Goal: Download file/media

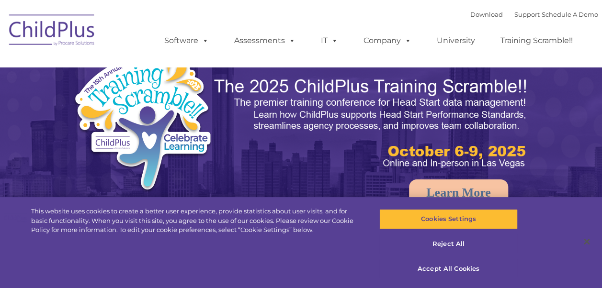
select select "MEDIUM"
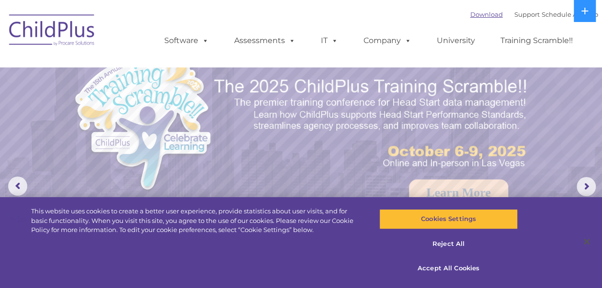
click at [470, 18] on link "Download" at bounding box center [486, 15] width 33 height 8
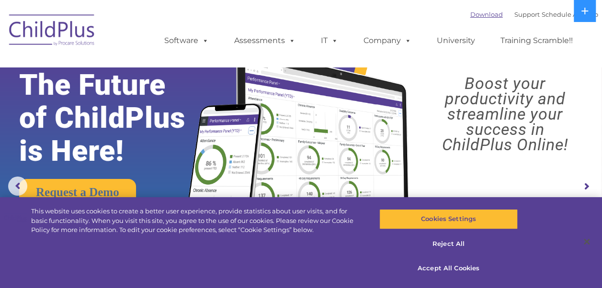
click at [477, 13] on link "Download" at bounding box center [486, 15] width 33 height 8
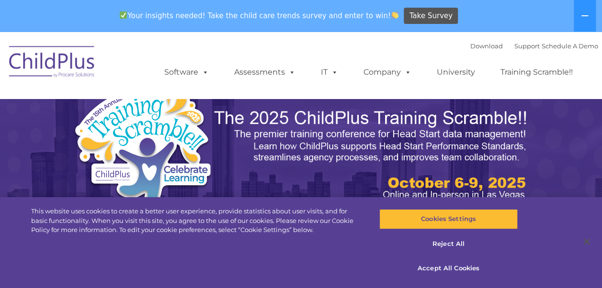
select select "MEDIUM"
click at [471, 43] on link "Download" at bounding box center [486, 46] width 33 height 8
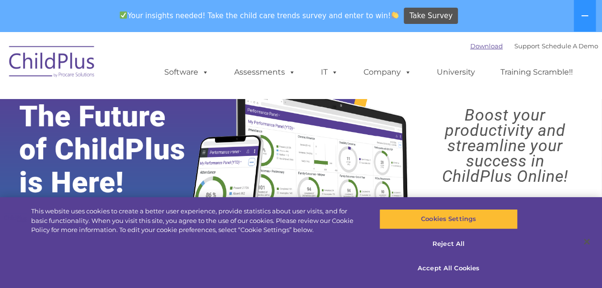
click at [470, 48] on link "Download" at bounding box center [486, 46] width 33 height 8
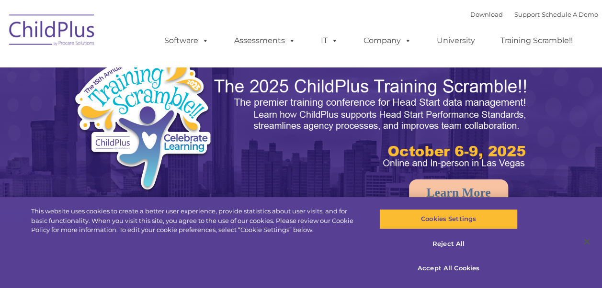
select select "MEDIUM"
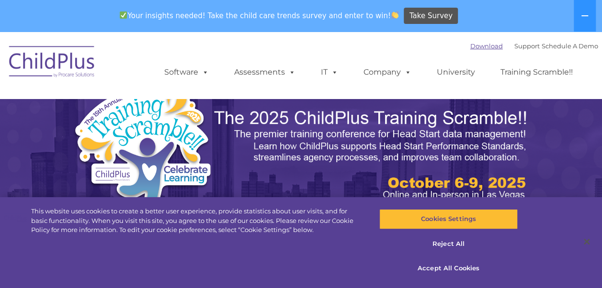
click at [470, 50] on link "Download" at bounding box center [486, 46] width 33 height 8
